Goal: Task Accomplishment & Management: Manage account settings

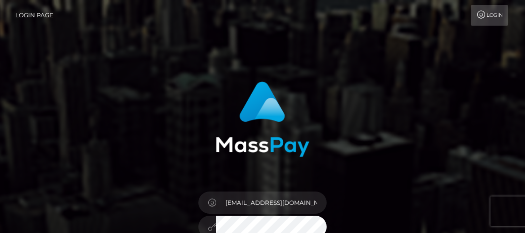
type input "[EMAIL_ADDRESS][DOMAIN_NAME]"
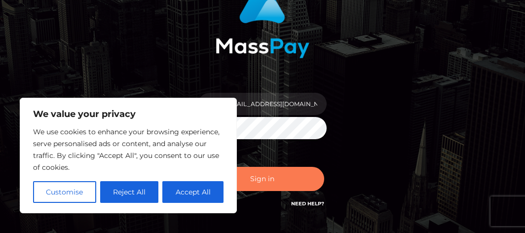
click at [294, 173] on button "Sign in" at bounding box center [262, 179] width 123 height 24
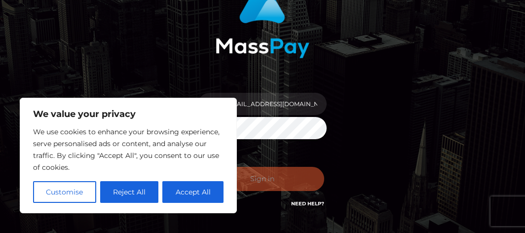
click at [208, 197] on button "Accept All" at bounding box center [192, 192] width 61 height 22
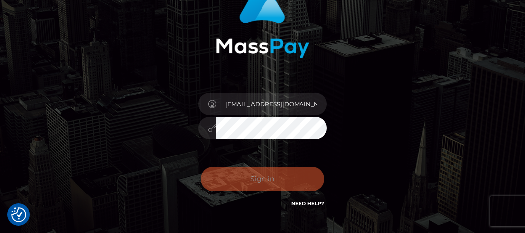
checkbox input "true"
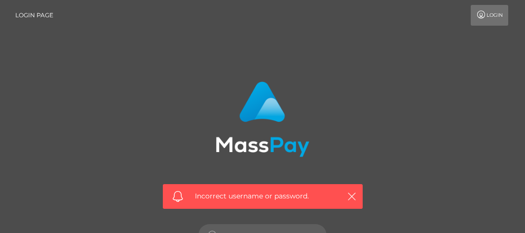
scroll to position [99, 0]
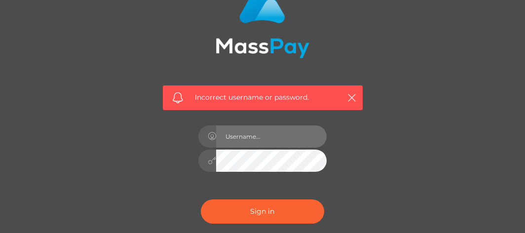
click at [291, 134] on input "text" at bounding box center [271, 136] width 110 height 22
type input "[EMAIL_ADDRESS][DOMAIN_NAME]"
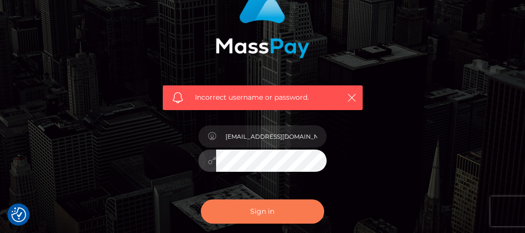
checkbox input "true"
